Goal: Task Accomplishment & Management: Complete application form

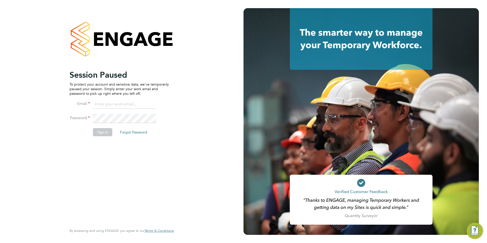
type input "[EMAIL_ADDRESS][DOMAIN_NAME]"
click at [109, 133] on button "Sign In" at bounding box center [102, 132] width 19 height 8
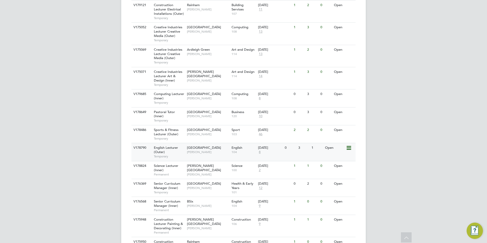
scroll to position [449, 0]
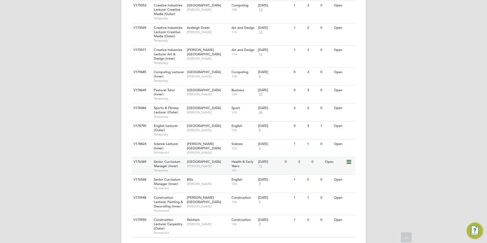
click at [218, 164] on span "Roslyn O'Garro" at bounding box center [208, 166] width 42 height 4
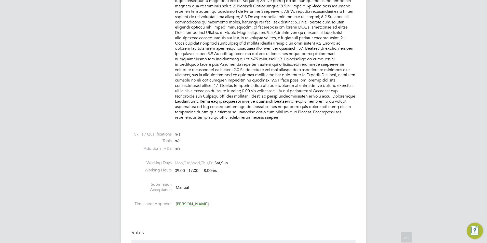
scroll to position [637, 0]
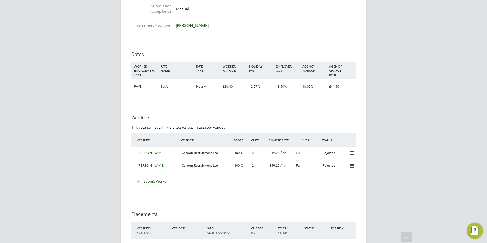
click at [152, 177] on button "Submit Worker" at bounding box center [152, 181] width 38 height 8
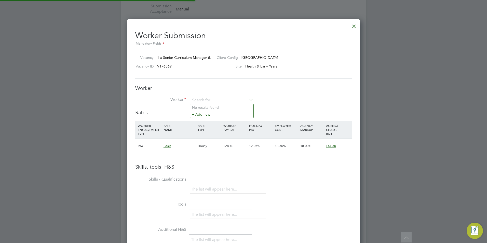
scroll to position [322, 233]
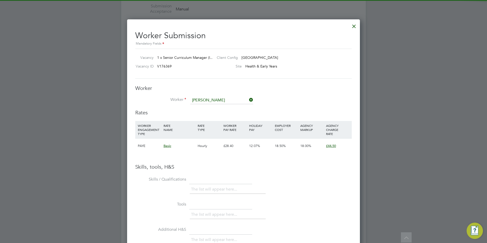
click at [219, 104] on li "Ruth Hanciles (1118)" at bounding box center [221, 107] width 63 height 7
type input "Ruth Hanciles (1118)"
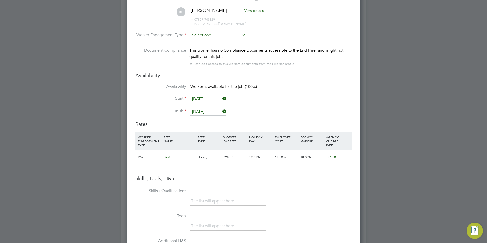
click at [224, 33] on input at bounding box center [217, 36] width 55 height 8
click at [224, 43] on li "Contract" at bounding box center [218, 42] width 56 height 7
type input "Contract"
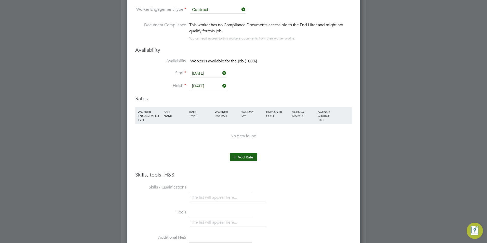
click at [240, 154] on button "Add Rate" at bounding box center [243, 157] width 27 height 8
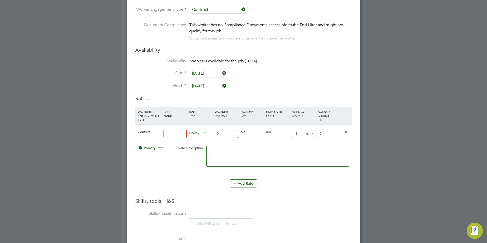
click at [172, 136] on input at bounding box center [174, 134] width 23 height 8
type input "BASIC"
click at [224, 133] on input "0" at bounding box center [226, 134] width 23 height 8
type input "4"
type input "4.72"
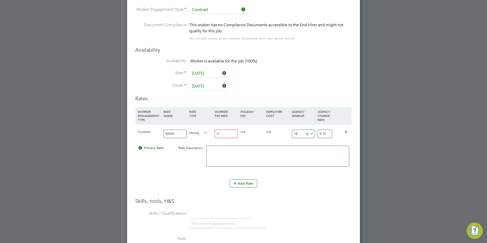
type input "45"
type input "53.1"
type input "45"
click at [301, 132] on input "18" at bounding box center [303, 134] width 23 height 8
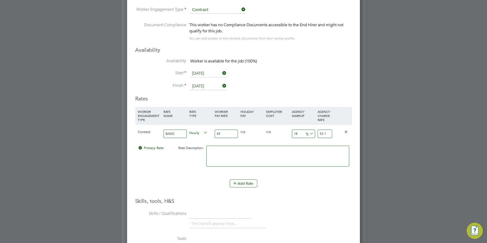
click at [301, 132] on input "18" at bounding box center [303, 134] width 23 height 8
type input "2"
type input "45.9"
type input "23"
type input "55.35"
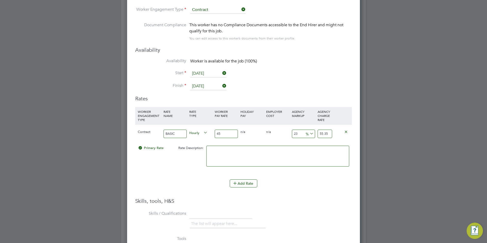
type input "23"
click at [227, 133] on input "45" at bounding box center [226, 134] width 23 height 8
type input "5"
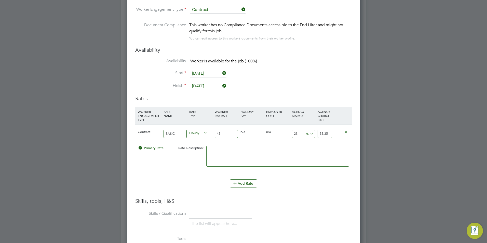
type input "6.15"
type input "50"
type input "61.5"
type input "50"
click at [235, 152] on textarea at bounding box center [277, 156] width 143 height 21
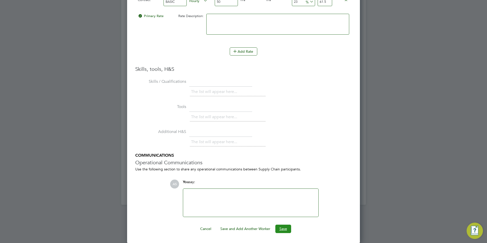
click at [281, 226] on button "Save" at bounding box center [283, 229] width 16 height 8
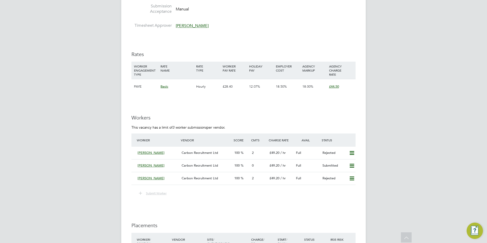
click at [146, 191] on span "Submit Worker" at bounding box center [156, 193] width 21 height 4
click at [351, 151] on icon at bounding box center [352, 153] width 6 height 4
click at [347, 156] on li "Resubmit" at bounding box center [344, 158] width 22 height 7
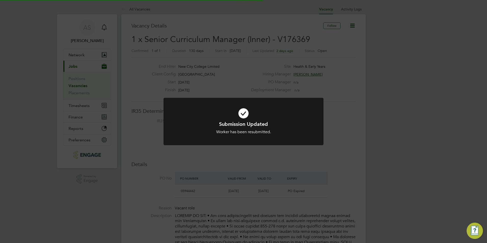
click at [380, 99] on div "Submission Updated Worker has been resubmitted. Cancel Okay" at bounding box center [243, 121] width 487 height 243
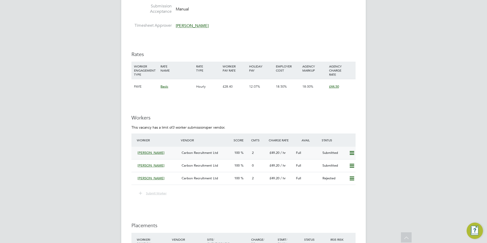
click at [354, 151] on icon at bounding box center [352, 153] width 6 height 4
click at [351, 157] on li "Remove" at bounding box center [345, 158] width 20 height 7
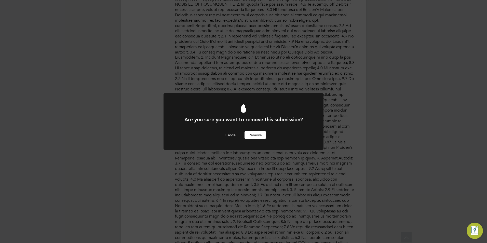
click at [255, 133] on button "Remove" at bounding box center [254, 135] width 21 height 8
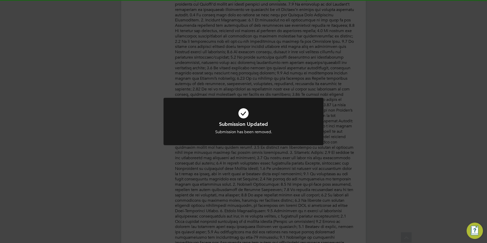
click at [273, 152] on div "Submission Updated Submission has been removed. Cancel Okay" at bounding box center [243, 121] width 487 height 243
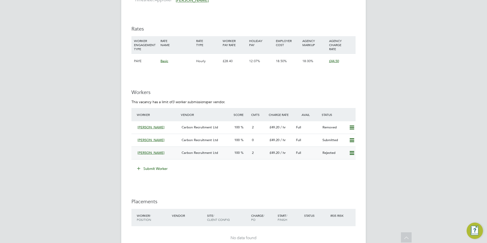
click at [351, 151] on icon at bounding box center [352, 153] width 6 height 4
click at [340, 157] on li "Resubmit" at bounding box center [344, 158] width 22 height 7
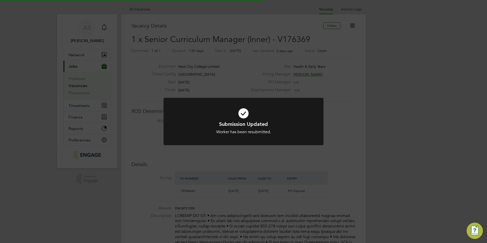
click at [323, 133] on div "Submission Updated Worker has been resubmitted. Cancel Okay" at bounding box center [243, 121] width 487 height 243
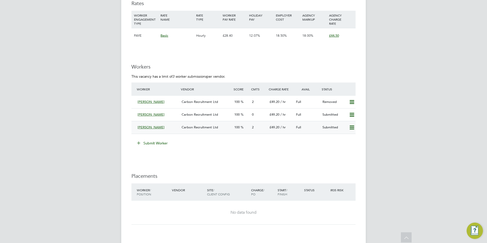
click at [351, 126] on icon at bounding box center [352, 128] width 6 height 4
click at [350, 132] on li "Remove" at bounding box center [345, 132] width 20 height 7
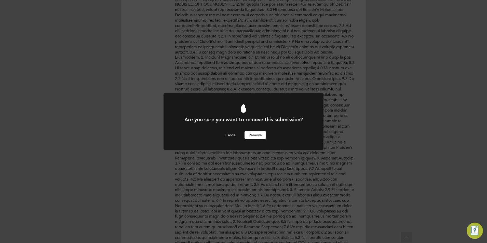
click at [260, 136] on button "Remove" at bounding box center [254, 135] width 21 height 8
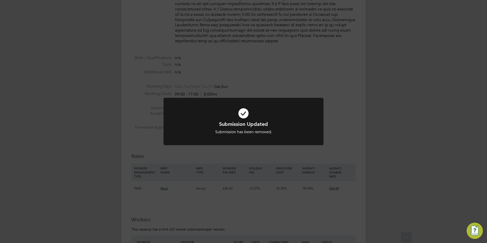
click at [199, 150] on div "Submission Updated Submission has been removed. Cancel Okay" at bounding box center [243, 125] width 160 height 54
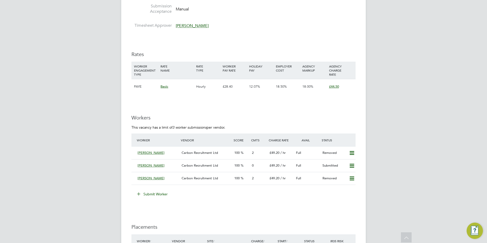
click at [153, 190] on button "Submit Worker" at bounding box center [152, 194] width 38 height 8
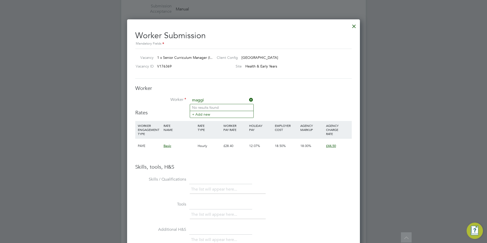
type input "maggi"
click at [248, 101] on icon at bounding box center [248, 99] width 0 height 7
click at [354, 29] on div at bounding box center [353, 24] width 9 height 9
